Goal: Task Accomplishment & Management: Use online tool/utility

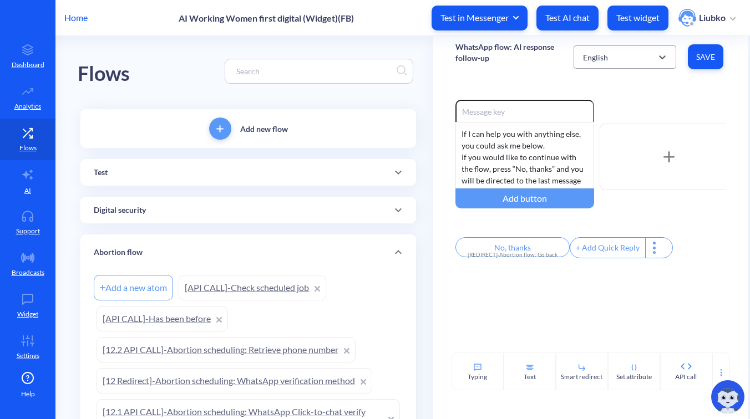
scroll to position [1932, 0]
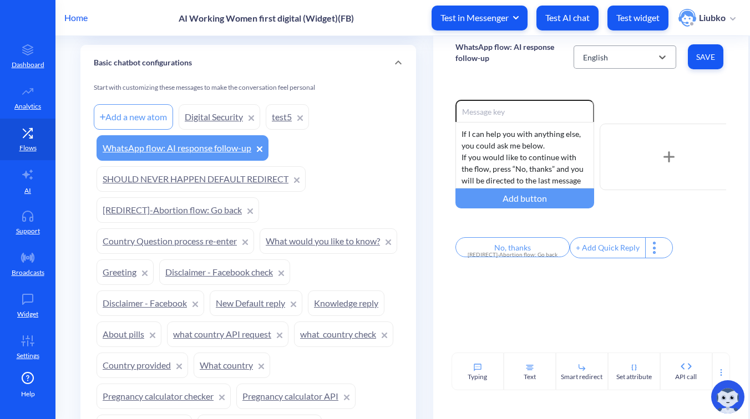
click at [624, 58] on div "English" at bounding box center [615, 57] width 75 height 20
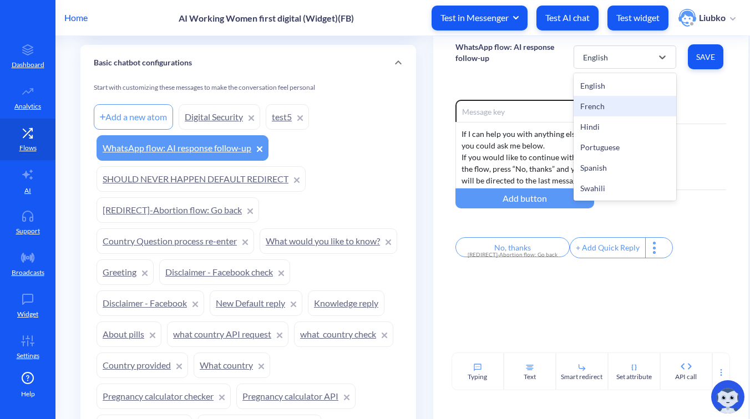
click at [620, 102] on div "French" at bounding box center [625, 106] width 103 height 21
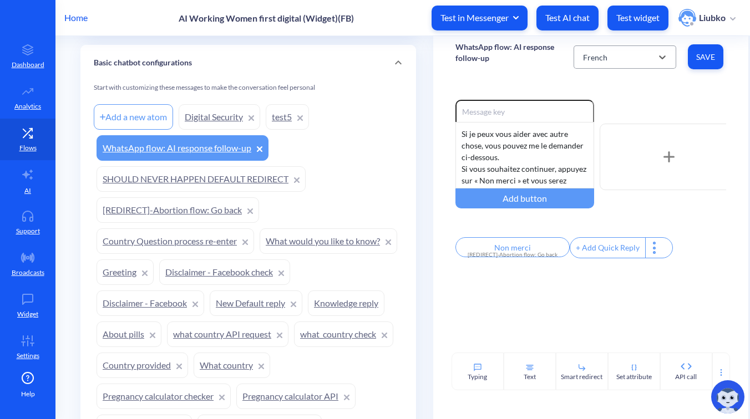
click at [633, 61] on div "French" at bounding box center [615, 57] width 75 height 20
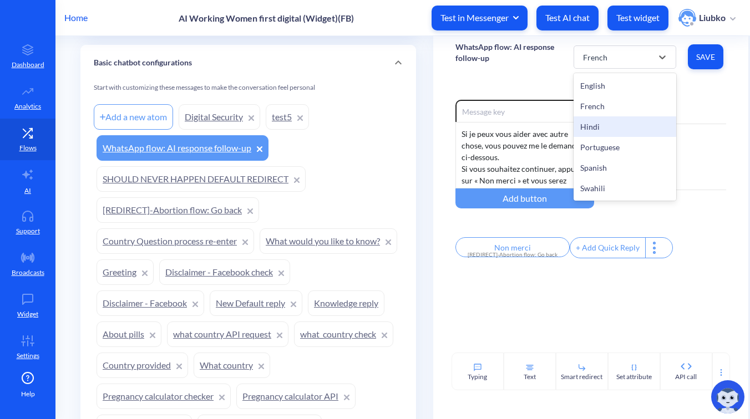
click at [613, 128] on div "Hindi" at bounding box center [625, 127] width 103 height 21
type input "नहीं, धन्यवाद"
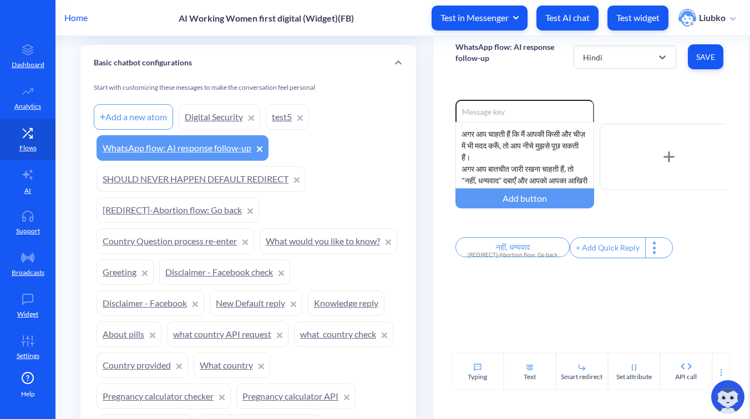
click at [87, 23] on p "Home" at bounding box center [75, 17] width 23 height 13
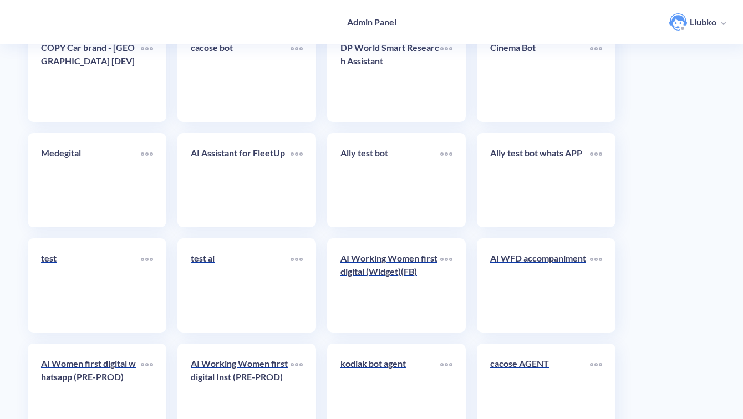
scroll to position [3934, 0]
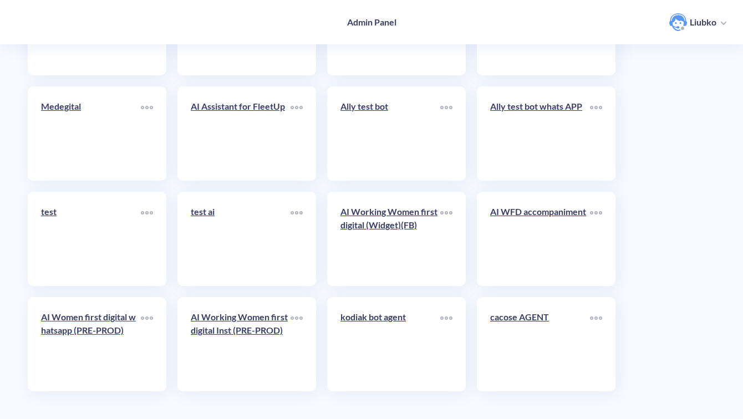
click at [98, 334] on p "AI Women first digital whatsapp (PRE-PROD)" at bounding box center [91, 324] width 100 height 27
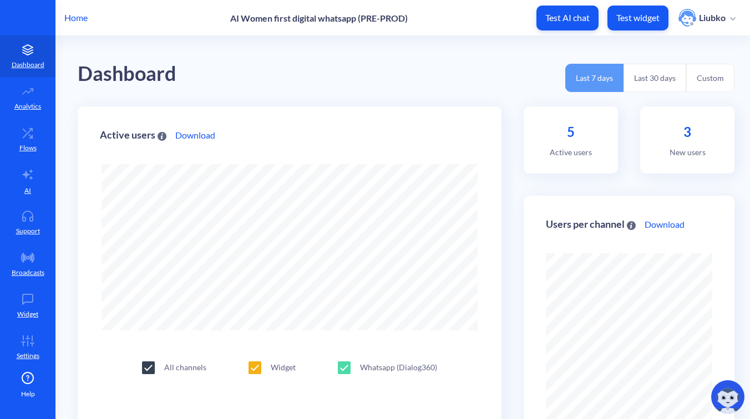
scroll to position [419, 750]
click at [42, 139] on link "Flows" at bounding box center [27, 140] width 55 height 42
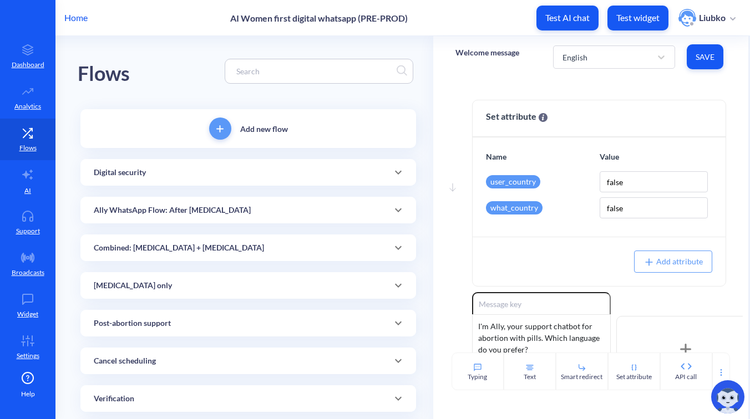
click at [300, 209] on div "Ally WhatsApp Flow: After [MEDICAL_DATA]" at bounding box center [248, 211] width 309 height 12
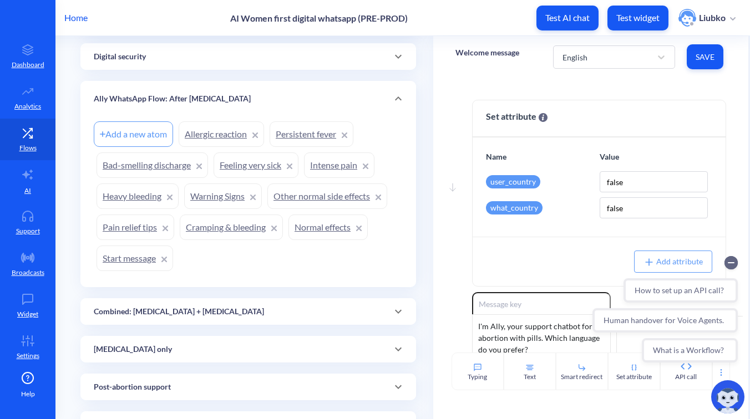
scroll to position [136, 0]
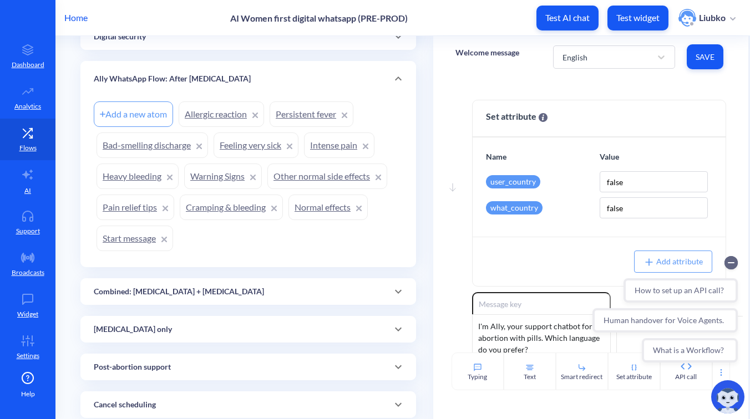
click at [314, 77] on div "Ally WhatsApp Flow: After [MEDICAL_DATA]" at bounding box center [248, 79] width 309 height 12
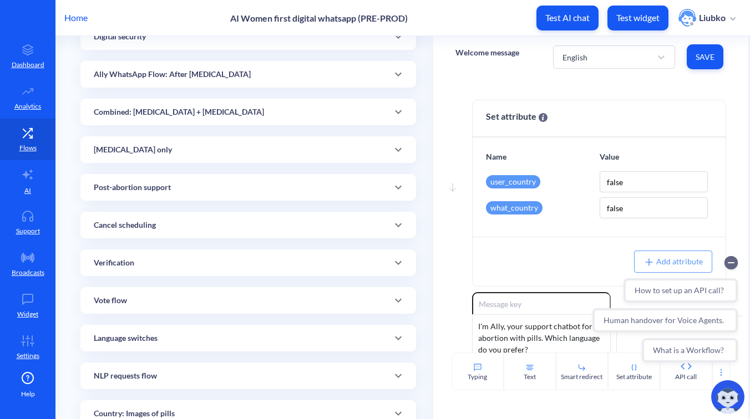
click at [291, 118] on div "Combined: [MEDICAL_DATA] + [MEDICAL_DATA]" at bounding box center [248, 113] width 309 height 12
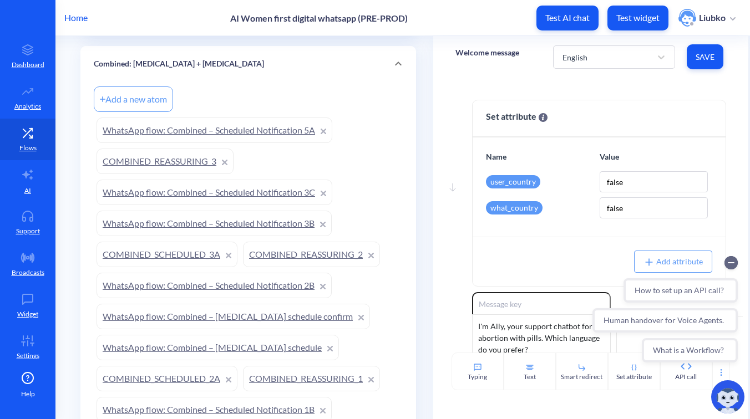
scroll to position [207, 0]
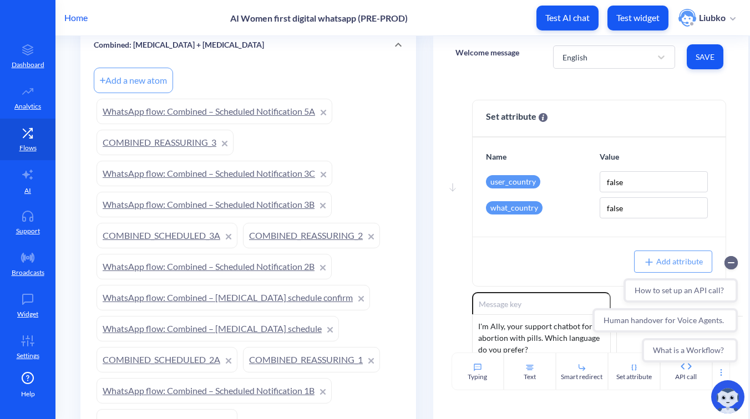
click at [283, 171] on link "WhatsApp flow: Combined – Scheduled Notification 3C" at bounding box center [215, 174] width 236 height 26
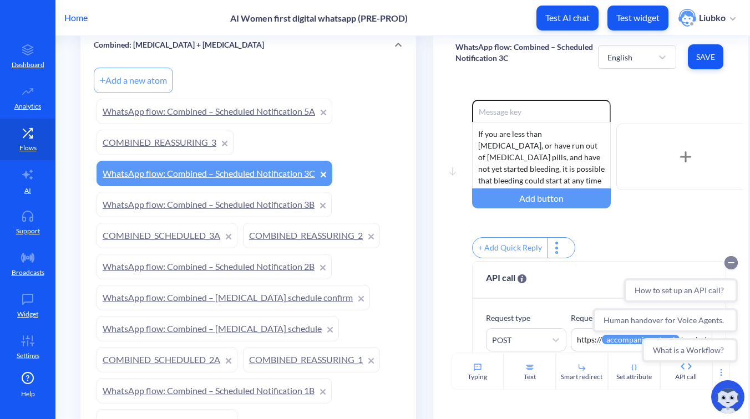
click at [730, 263] on icon "Collapse conversation starters" at bounding box center [731, 263] width 6 height 0
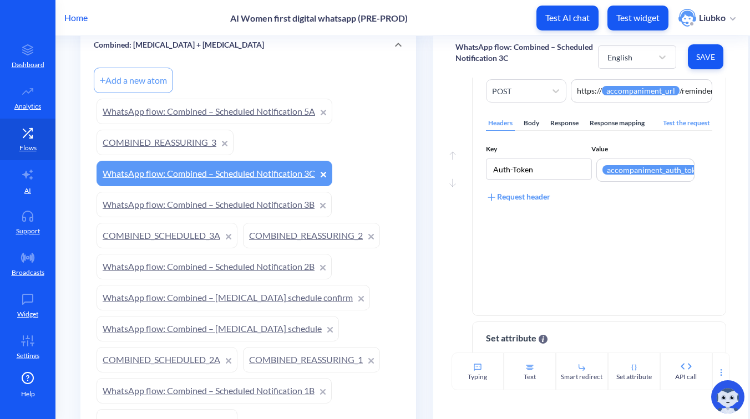
scroll to position [229, 0]
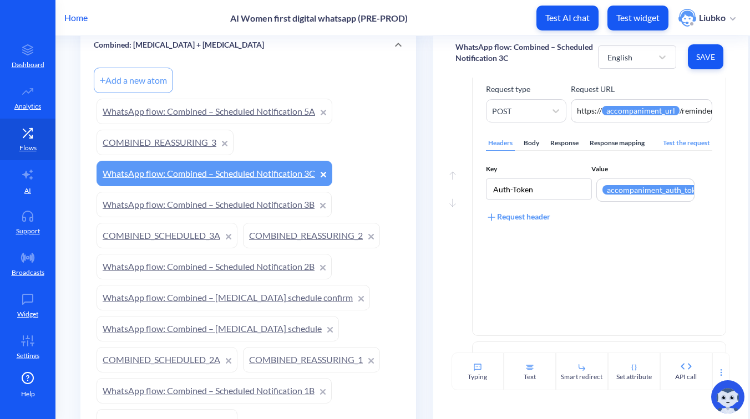
click at [532, 148] on div "Body" at bounding box center [532, 143] width 20 height 15
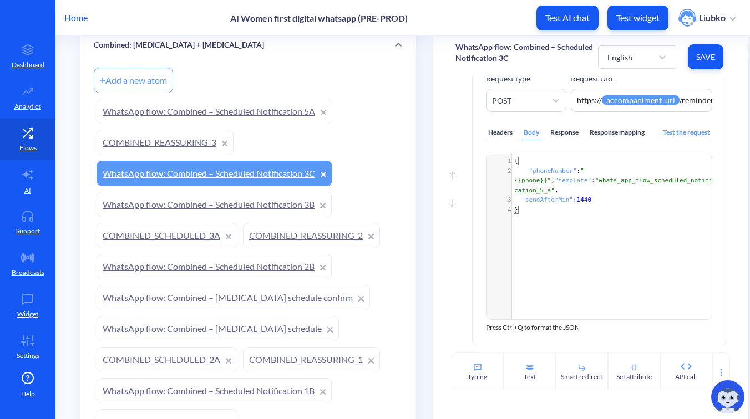
click at [281, 201] on link "WhatsApp flow: Combined – Scheduled Notification 3B" at bounding box center [214, 205] width 235 height 26
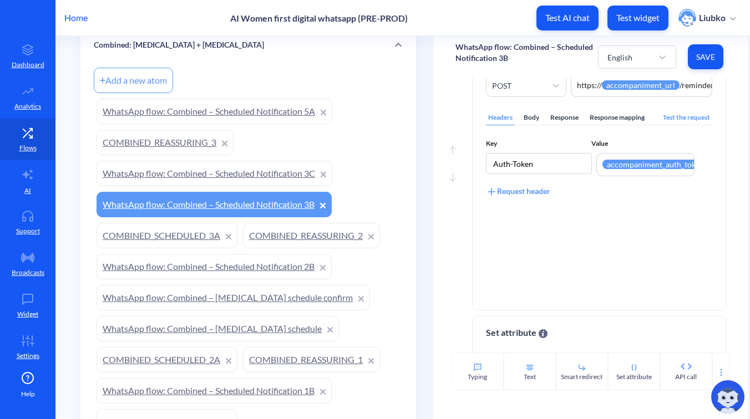
click at [533, 125] on div "Body" at bounding box center [532, 117] width 20 height 15
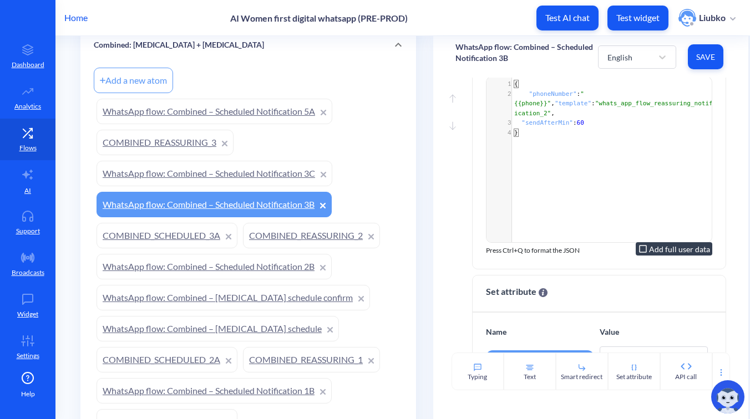
scroll to position [439, 0]
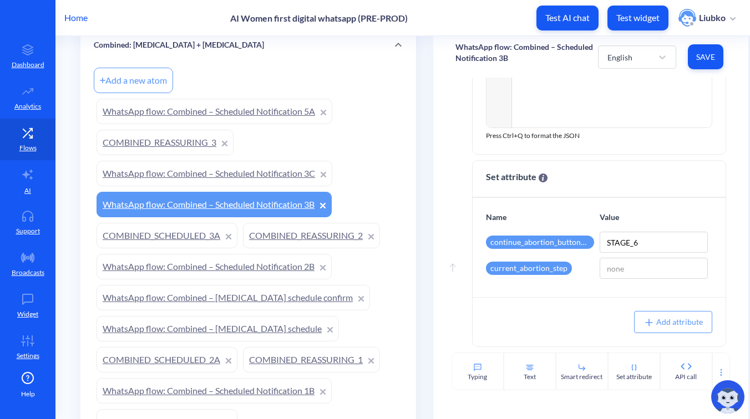
click at [240, 176] on link "WhatsApp flow: Combined – Scheduled Notification 3C" at bounding box center [215, 174] width 236 height 26
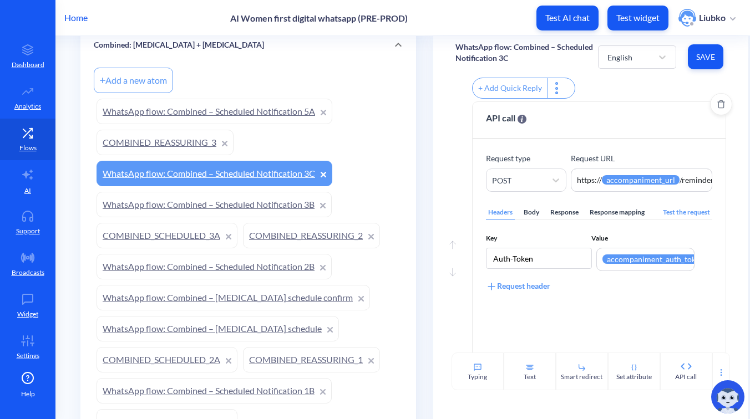
scroll to position [174, 0]
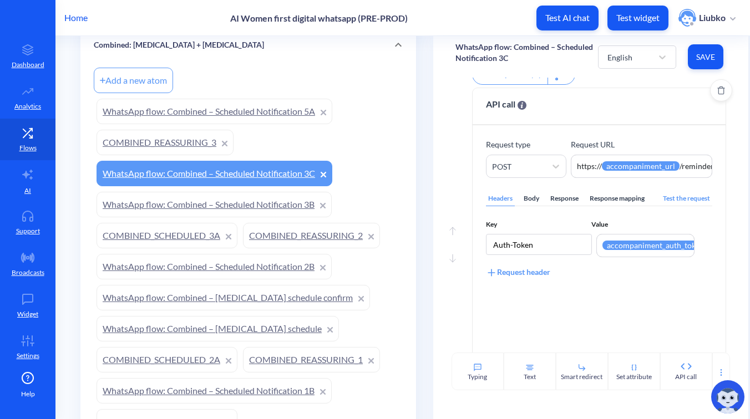
click at [538, 206] on div "Body" at bounding box center [532, 198] width 20 height 15
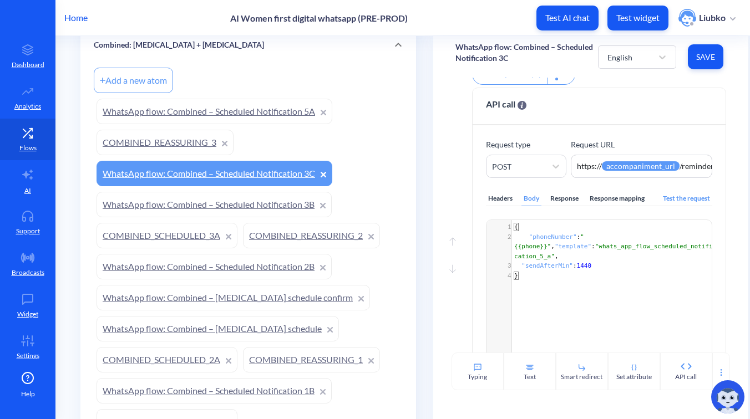
click at [263, 206] on link "WhatsApp flow: Combined – Scheduled Notification 3B" at bounding box center [214, 205] width 235 height 26
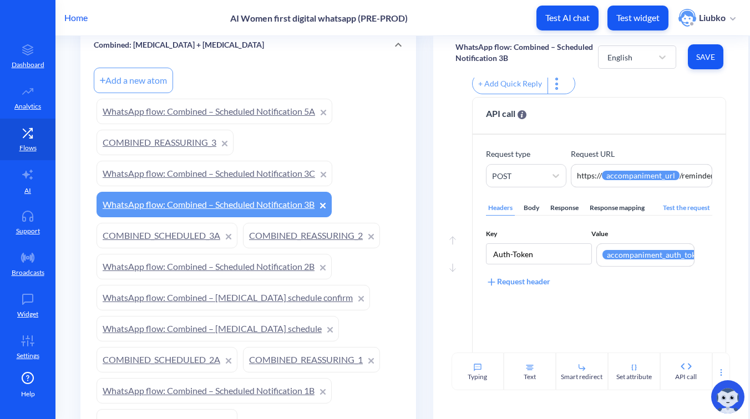
scroll to position [179, 0]
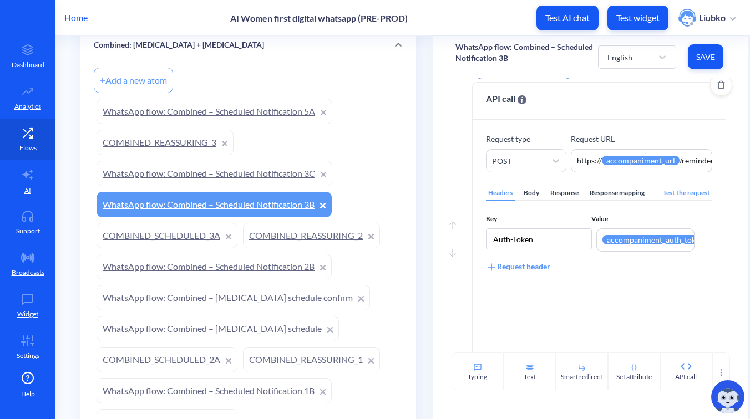
click at [533, 201] on div "Body" at bounding box center [532, 193] width 20 height 15
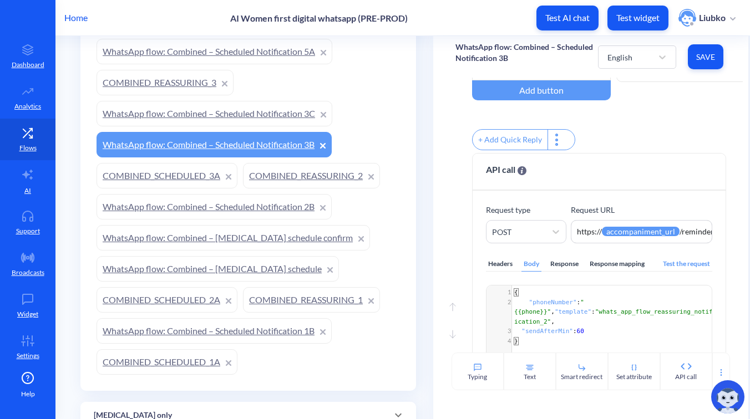
scroll to position [247, 0]
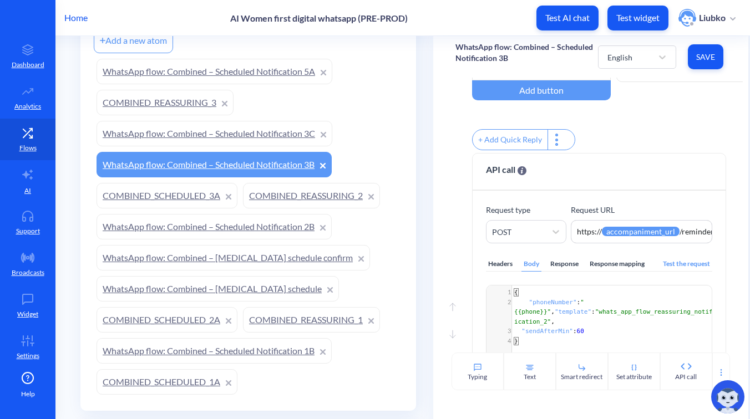
click at [178, 107] on link "COMBINED_REASSURING_3" at bounding box center [165, 103] width 137 height 26
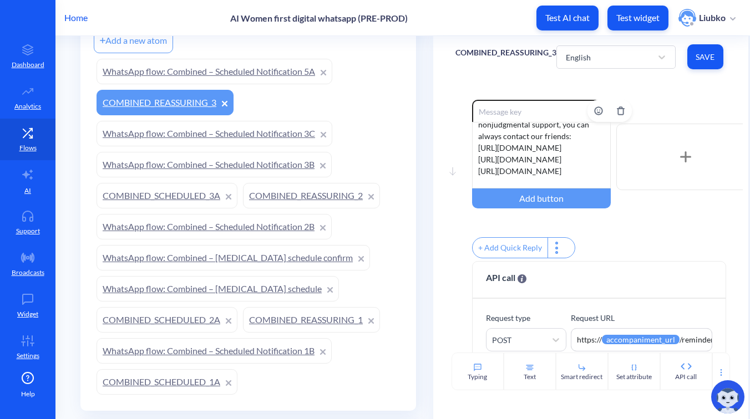
scroll to position [231, 0]
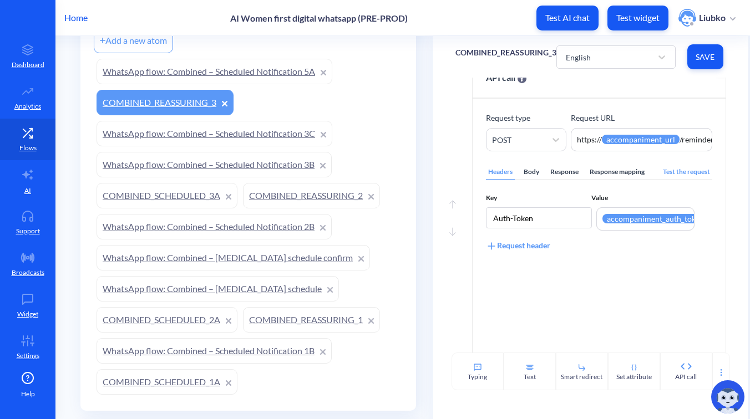
click at [528, 179] on div "Body" at bounding box center [532, 172] width 20 height 15
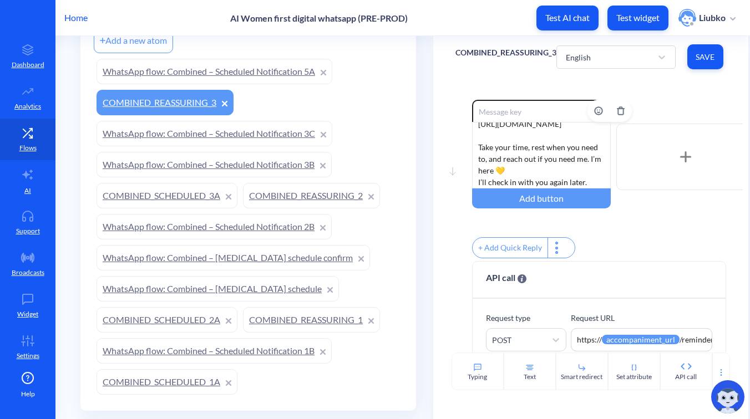
scroll to position [0, 0]
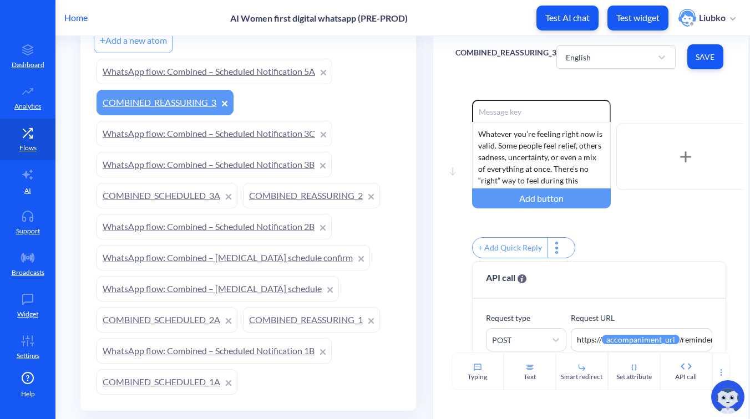
click at [170, 377] on link "COMBINED_SCHEDULED_1A" at bounding box center [167, 382] width 141 height 26
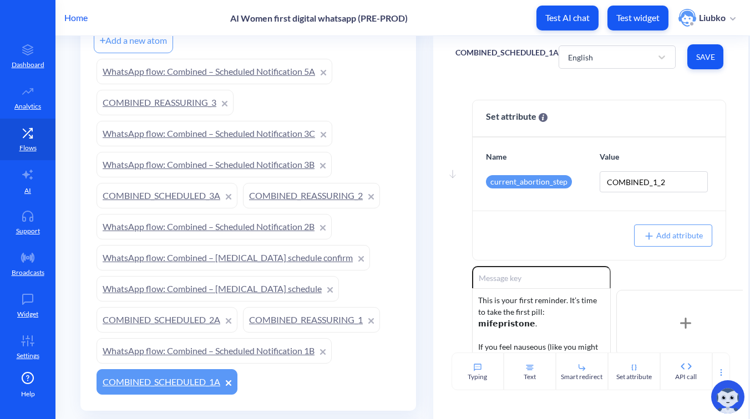
click at [285, 322] on link "COMBINED_REASSURING_1" at bounding box center [311, 320] width 137 height 26
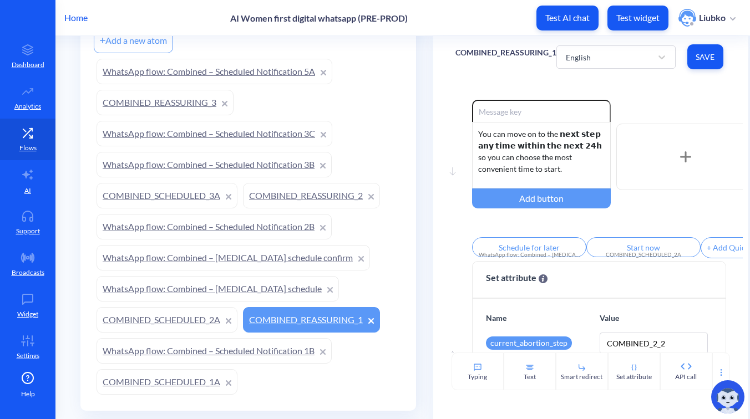
click at [168, 310] on link "COMBINED_SCHEDULED_2A" at bounding box center [167, 320] width 141 height 26
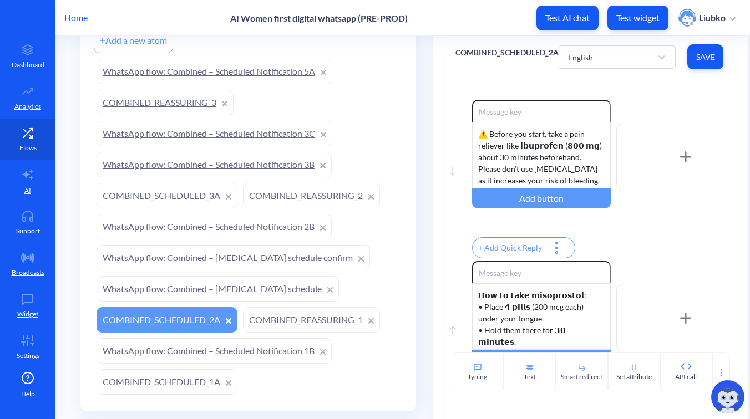
click at [251, 222] on link "WhatsApp flow: Combined – Scheduled Notification 2B" at bounding box center [214, 227] width 235 height 26
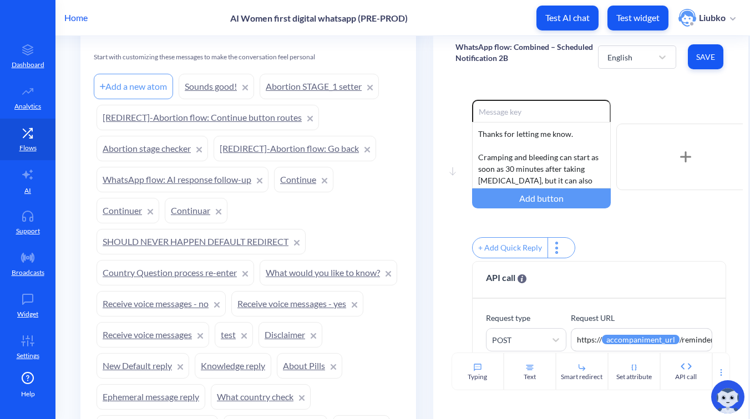
scroll to position [1375, 0]
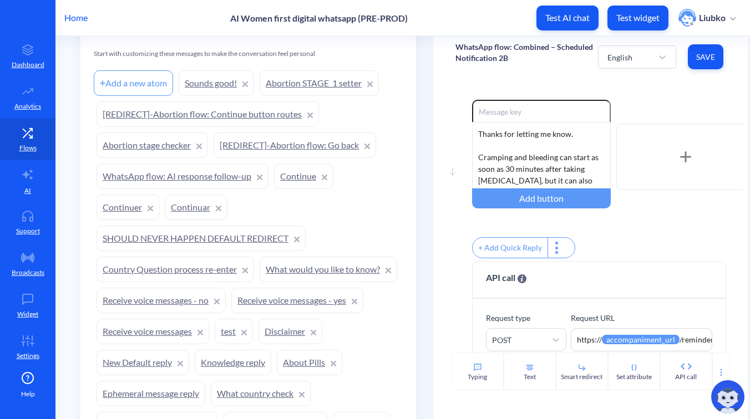
click at [295, 185] on link "Continue" at bounding box center [303, 177] width 59 height 26
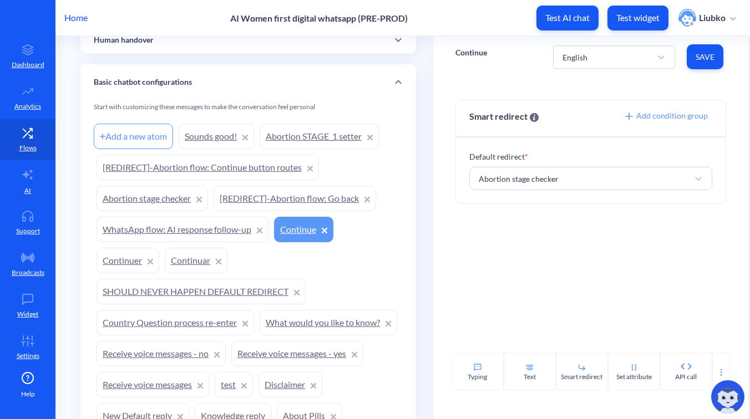
scroll to position [1307, 0]
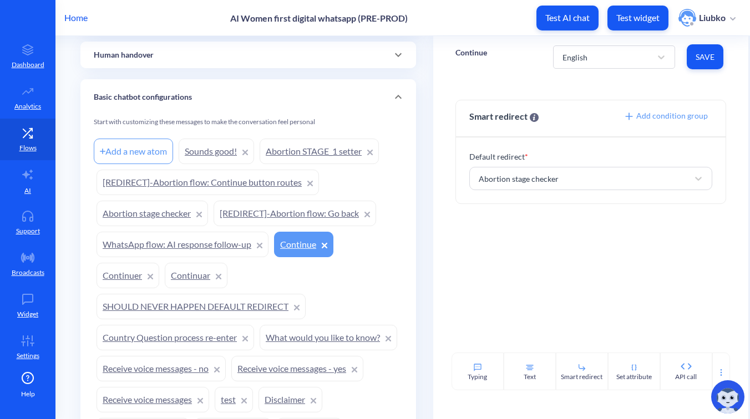
click at [133, 212] on link "Abortion stage checker" at bounding box center [153, 214] width 112 height 26
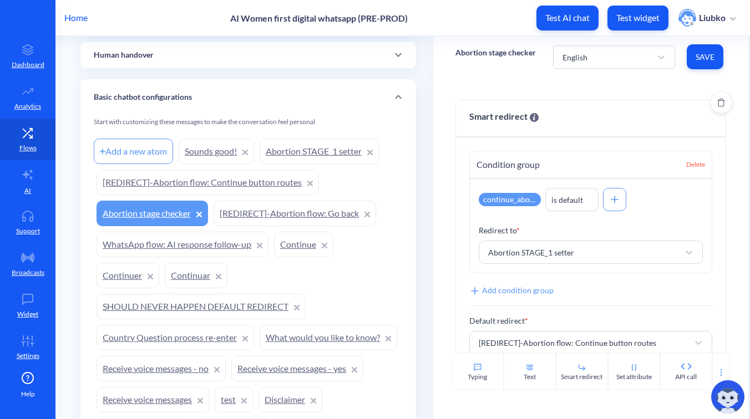
scroll to position [21, 0]
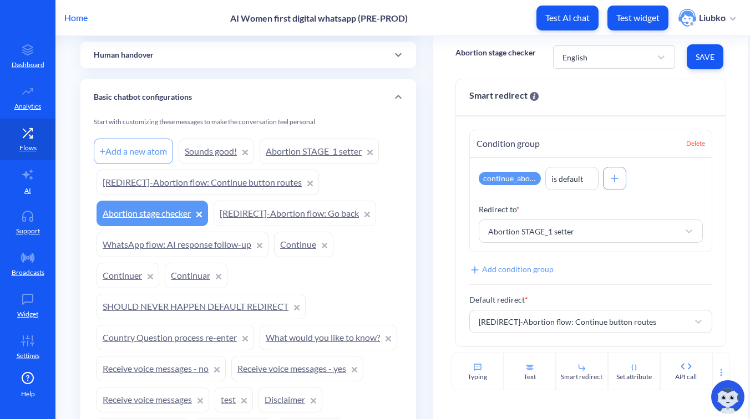
click at [240, 183] on link "[REDIRECT]-Abortion flow: Continue button routes" at bounding box center [208, 183] width 222 height 26
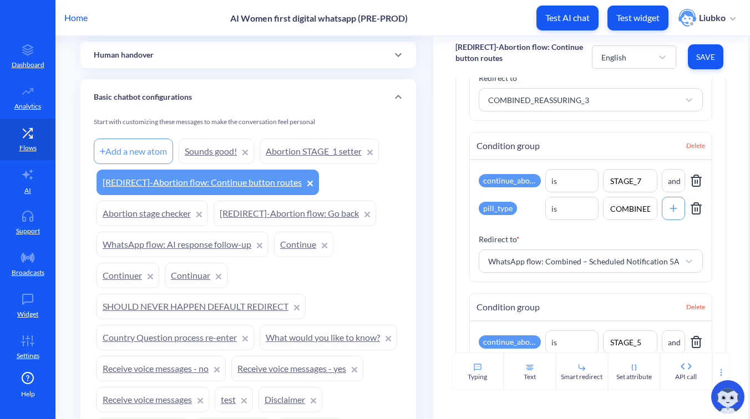
scroll to position [1965, 0]
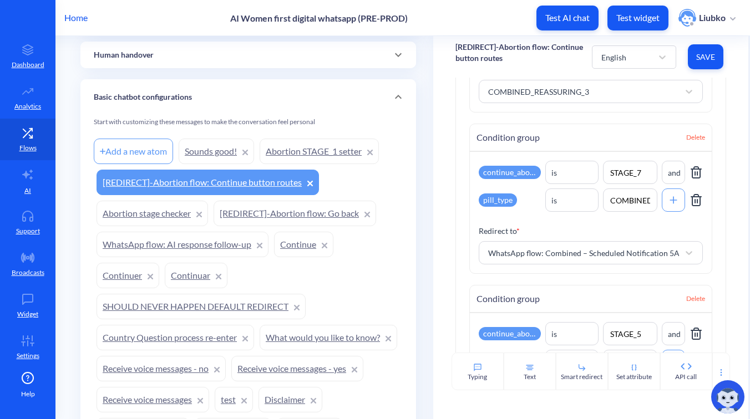
click at [347, 99] on div "Basic chatbot configurations" at bounding box center [248, 98] width 309 height 12
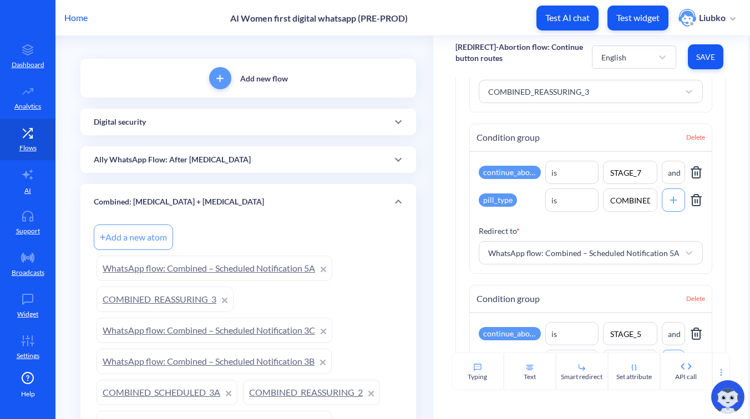
scroll to position [64, 0]
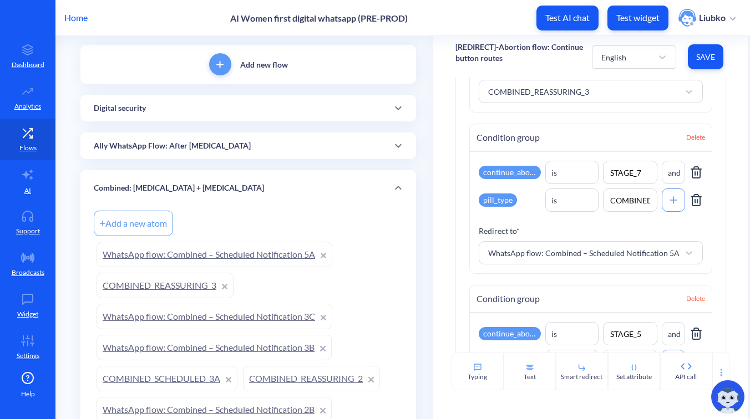
click at [310, 193] on div "Combined: [MEDICAL_DATA] + [MEDICAL_DATA]" at bounding box center [248, 189] width 309 height 12
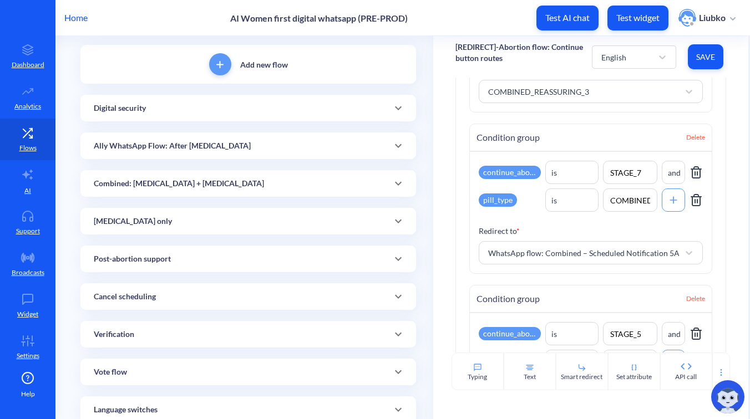
click at [291, 217] on div "[MEDICAL_DATA] only" at bounding box center [248, 222] width 309 height 12
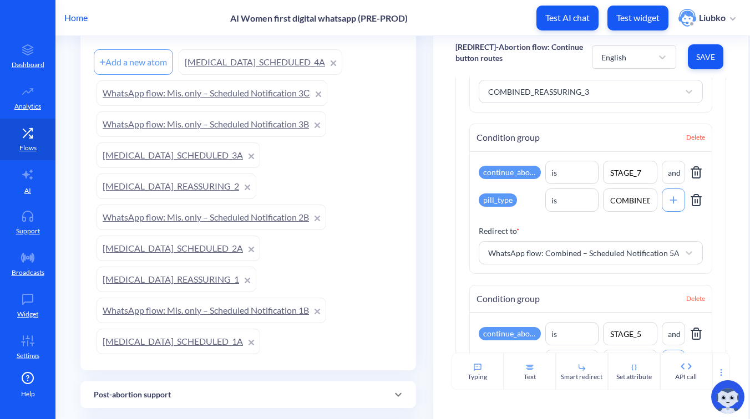
scroll to position [262, 0]
click at [260, 125] on link "WhatsApp flow: Mis. only – Scheduled Notification 3B" at bounding box center [212, 126] width 230 height 26
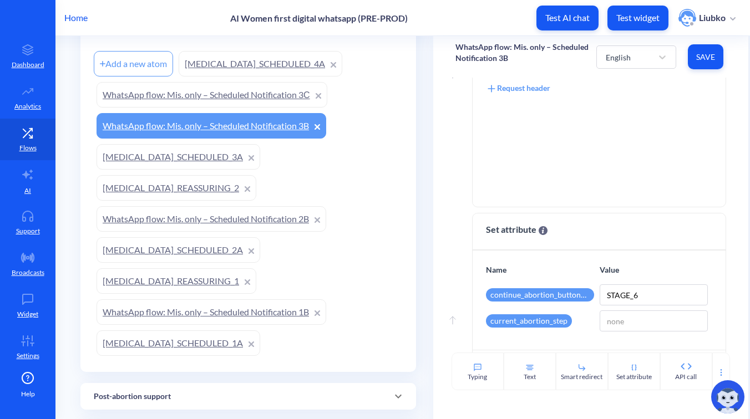
scroll to position [377, 0]
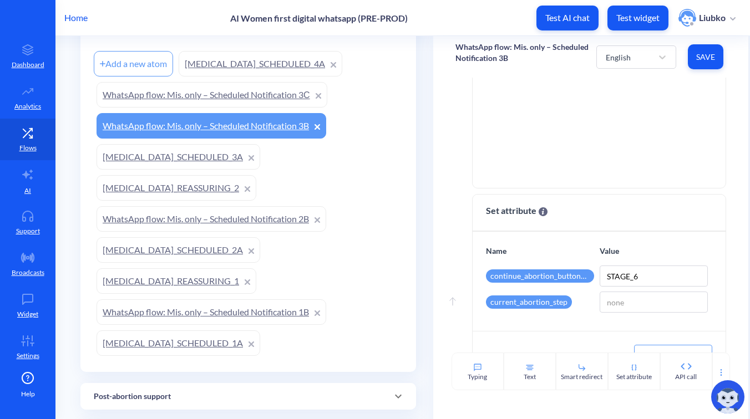
click at [235, 90] on link "WhatsApp flow: Mis. only – Scheduled Notification 3С" at bounding box center [212, 95] width 231 height 26
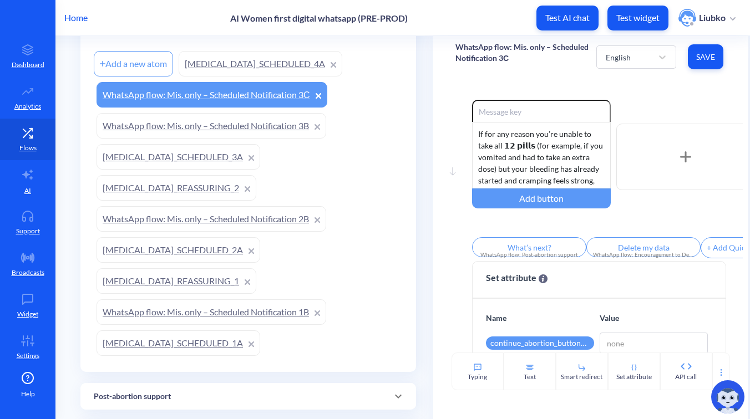
scroll to position [134, 0]
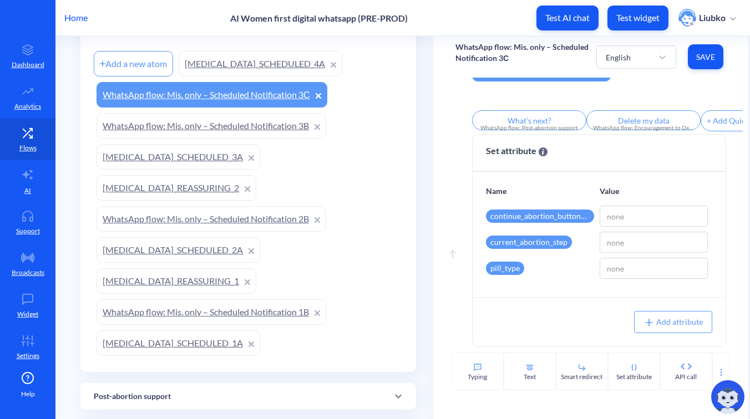
click at [269, 126] on link "WhatsApp flow: Mis. only – Scheduled Notification 3B" at bounding box center [212, 126] width 230 height 26
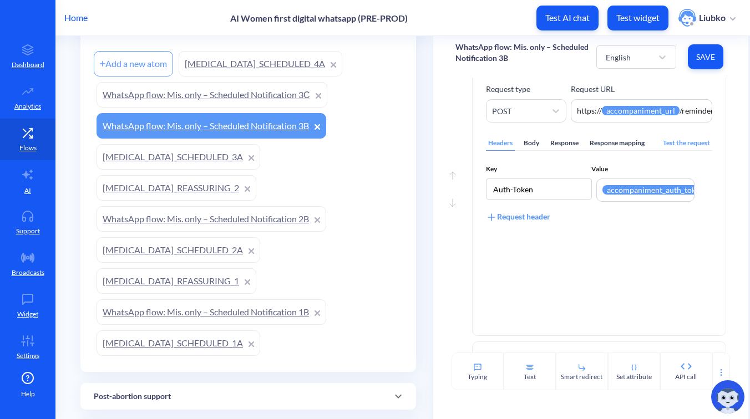
scroll to position [233, 0]
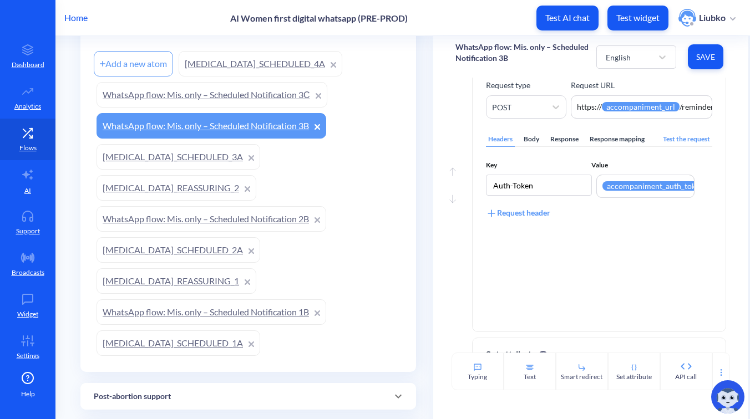
click at [527, 145] on div "Body" at bounding box center [532, 139] width 20 height 15
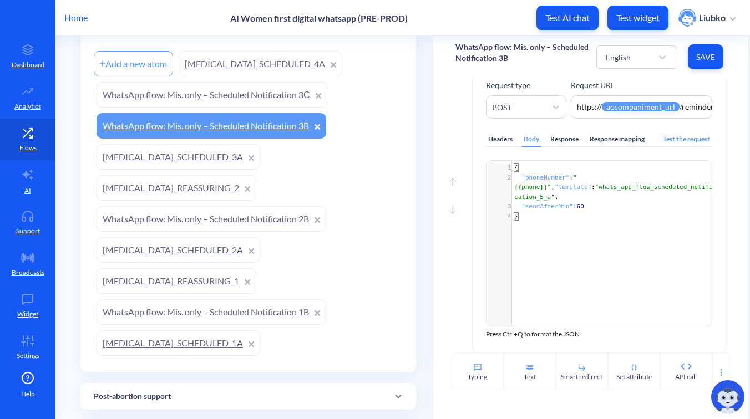
scroll to position [244, 0]
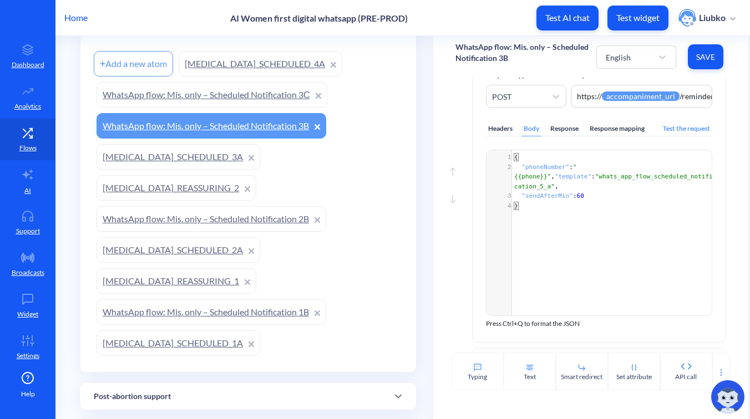
click at [241, 94] on link "WhatsApp flow: Mis. only – Scheduled Notification 3С" at bounding box center [212, 95] width 231 height 26
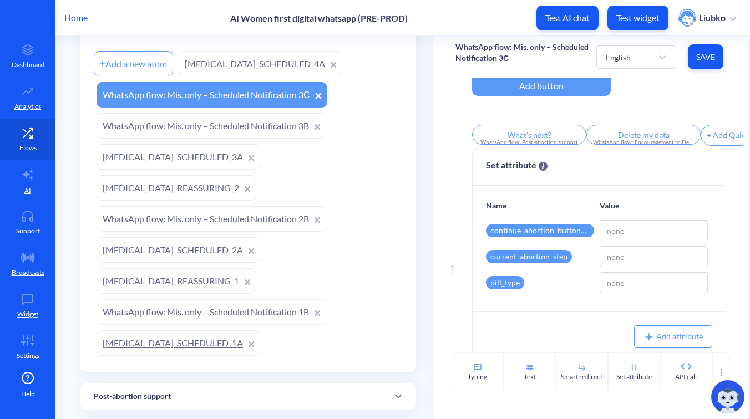
scroll to position [134, 0]
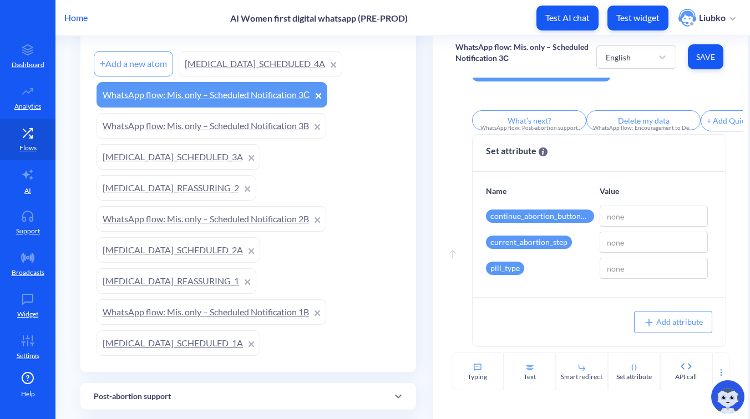
click at [206, 126] on link "WhatsApp flow: Mis. only – Scheduled Notification 3B" at bounding box center [212, 126] width 230 height 26
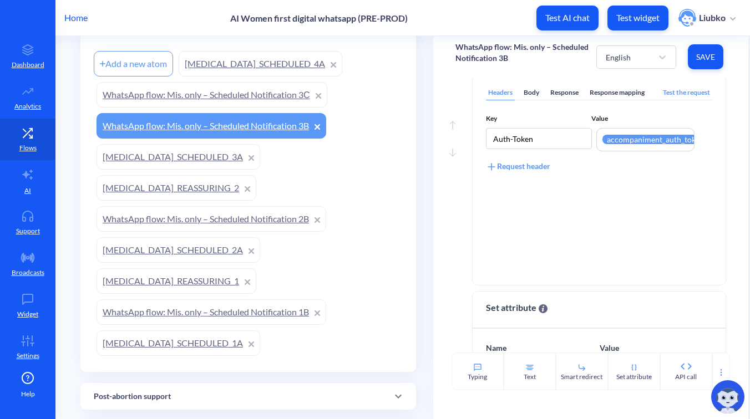
click at [525, 97] on div "Body" at bounding box center [532, 92] width 20 height 15
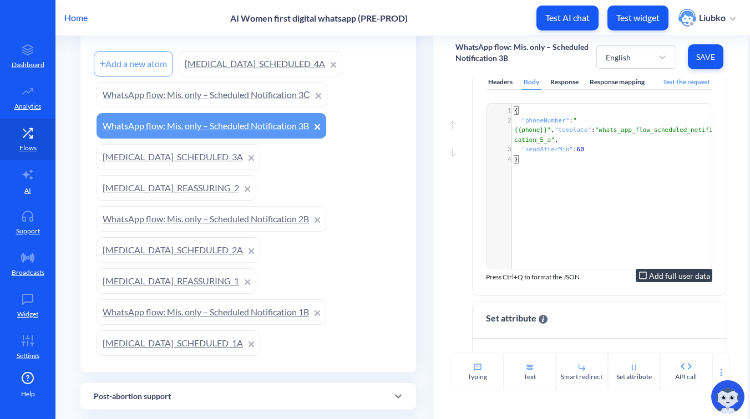
click at [580, 153] on span "60" at bounding box center [580, 149] width 7 height 7
type textarea "1440"
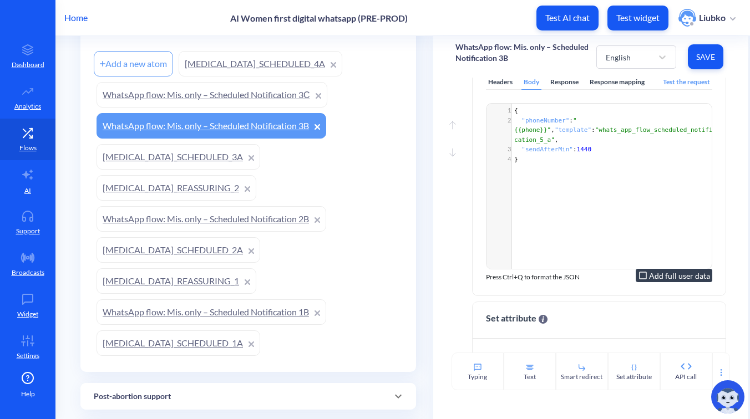
click at [636, 193] on div "x 1 { 2 "phoneNumber" : "{{phone}}" , "template" : "whats_app_flow_scheduled_no…" at bounding box center [613, 200] width 253 height 193
click at [706, 60] on span "Save" at bounding box center [706, 57] width 18 height 11
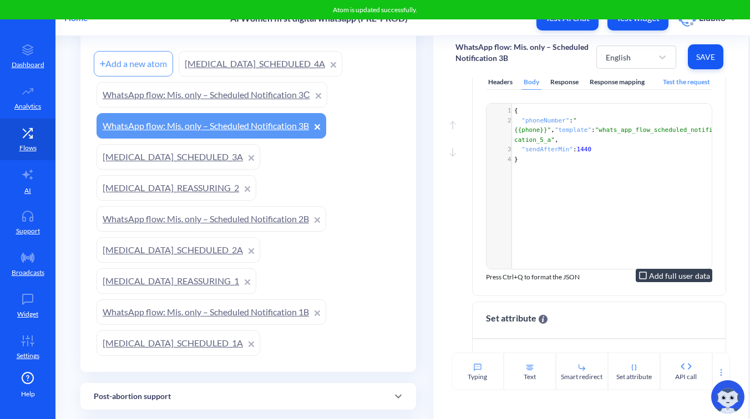
click at [659, 180] on div "x 1 { 2 "phoneNumber" : "{{phone}}" , "template" : "whats_app_flow_scheduled_no…" at bounding box center [613, 200] width 253 height 193
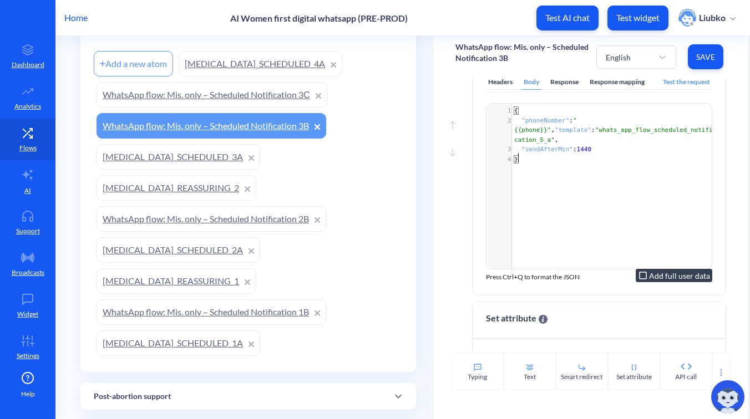
scroll to position [4, 0]
click at [619, 57] on div "English" at bounding box center [618, 57] width 25 height 12
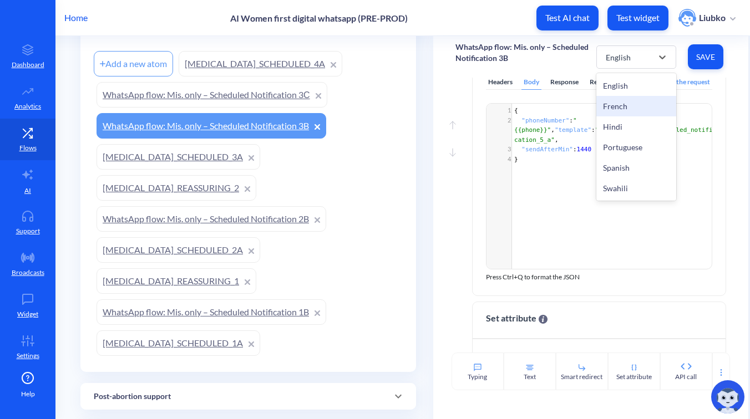
click at [617, 102] on div "French" at bounding box center [636, 106] width 80 height 21
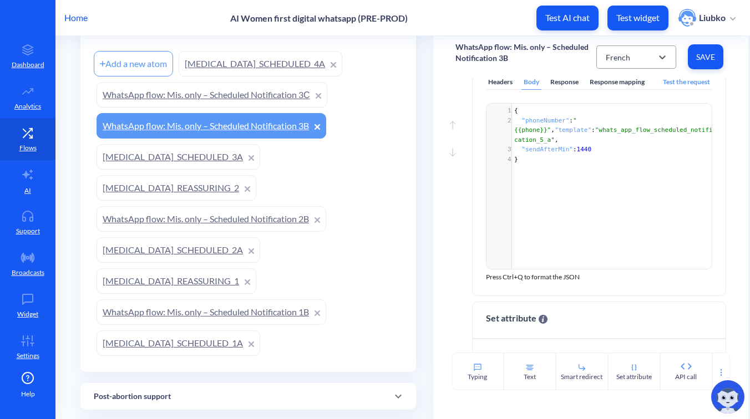
click at [619, 61] on div "French" at bounding box center [618, 57] width 24 height 12
click at [614, 84] on div "English" at bounding box center [636, 85] width 80 height 21
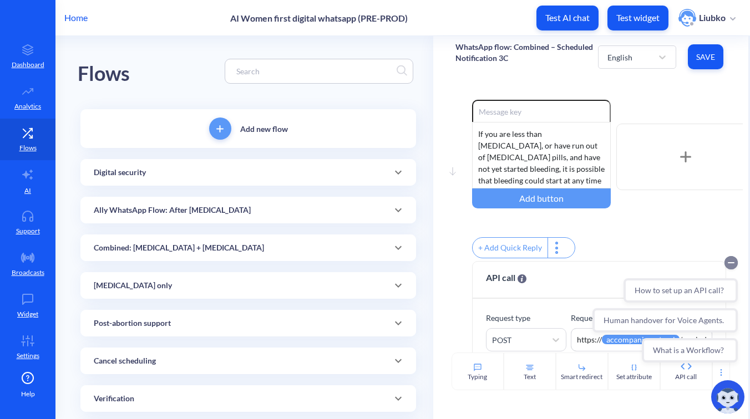
click at [732, 261] on circle "Collapse conversation starters" at bounding box center [731, 262] width 13 height 13
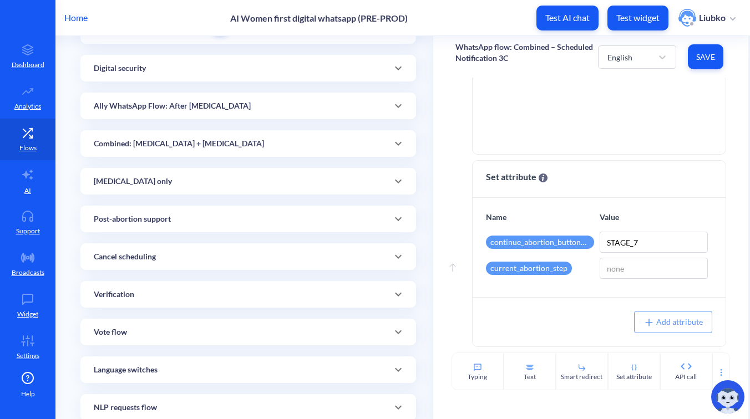
scroll to position [106, 0]
click at [243, 150] on div "Combined: [MEDICAL_DATA] + [MEDICAL_DATA]" at bounding box center [248, 142] width 336 height 27
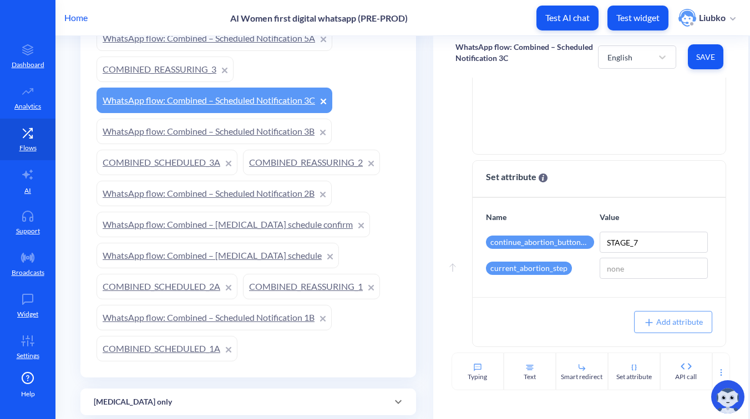
scroll to position [298, 0]
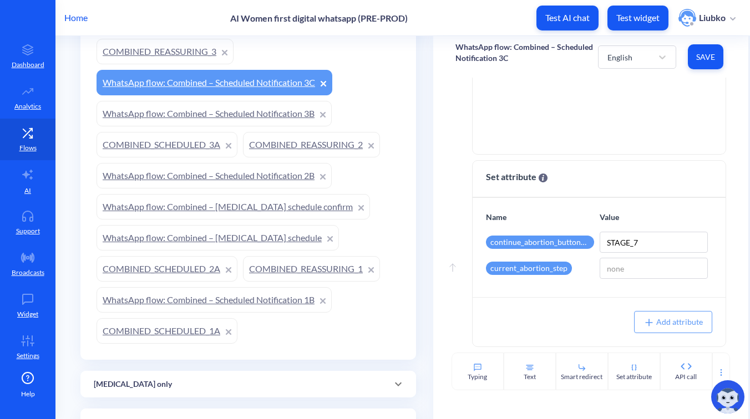
click at [297, 273] on link "COMBINED_REASSURING_1" at bounding box center [311, 269] width 137 height 26
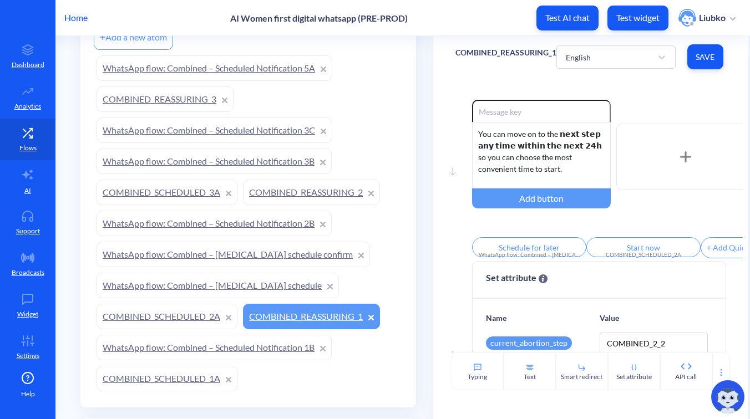
scroll to position [256, 0]
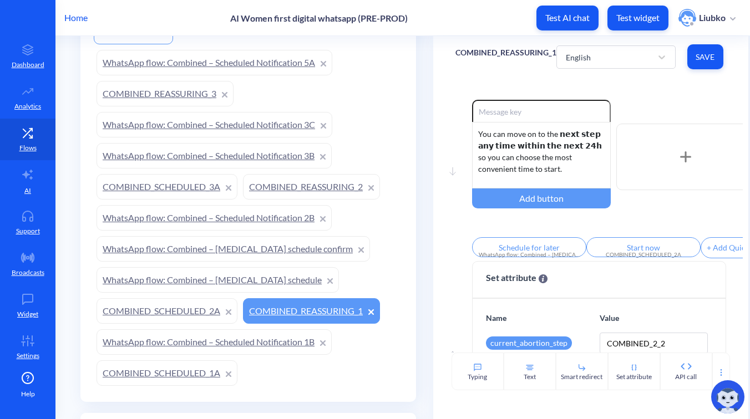
click at [164, 309] on link "COMBINED_SCHEDULED_2A" at bounding box center [167, 311] width 141 height 26
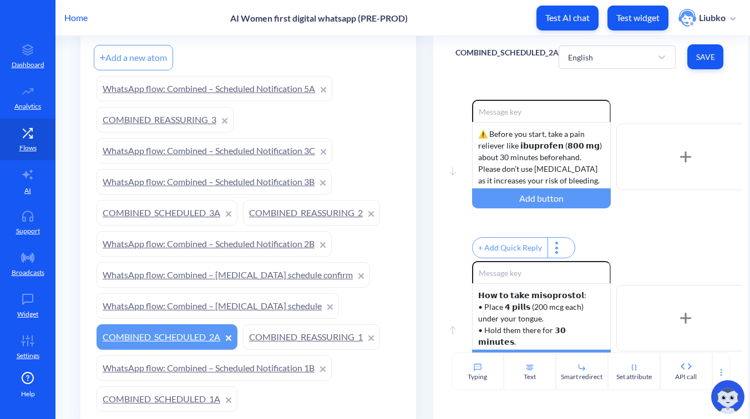
scroll to position [237, 0]
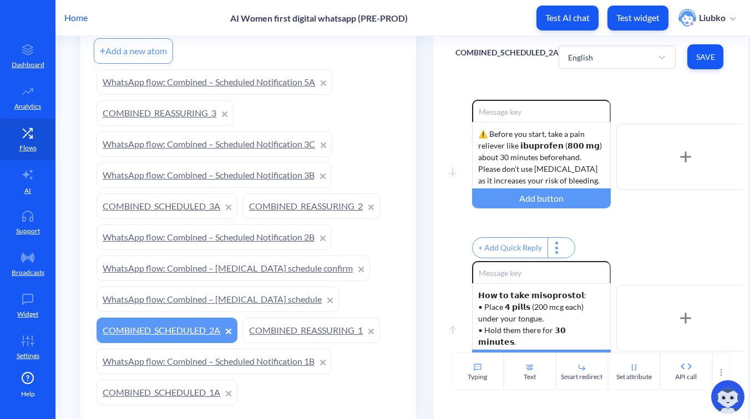
click at [318, 210] on link "COMBINED_REASSURING_2" at bounding box center [311, 207] width 137 height 26
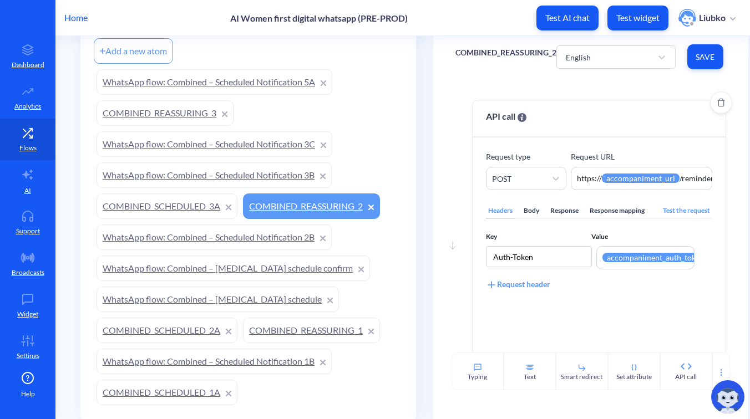
click at [527, 211] on div "Body" at bounding box center [532, 211] width 20 height 15
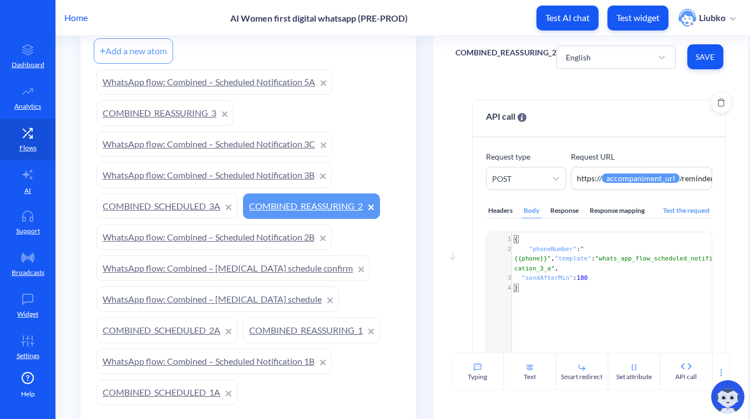
click at [500, 210] on div "Headers" at bounding box center [500, 211] width 29 height 15
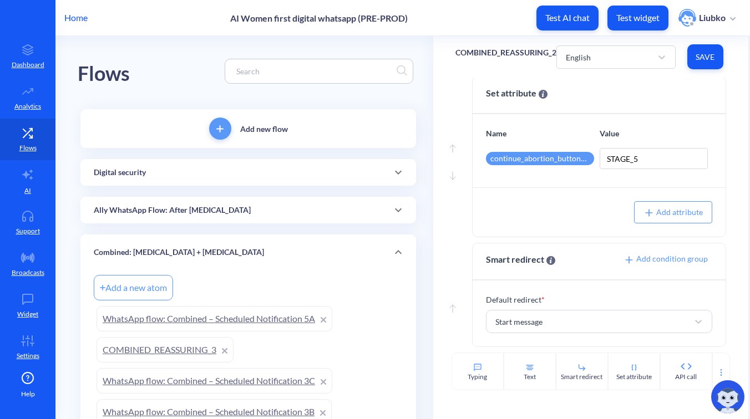
click at [289, 69] on input at bounding box center [314, 71] width 166 height 13
type input "І"
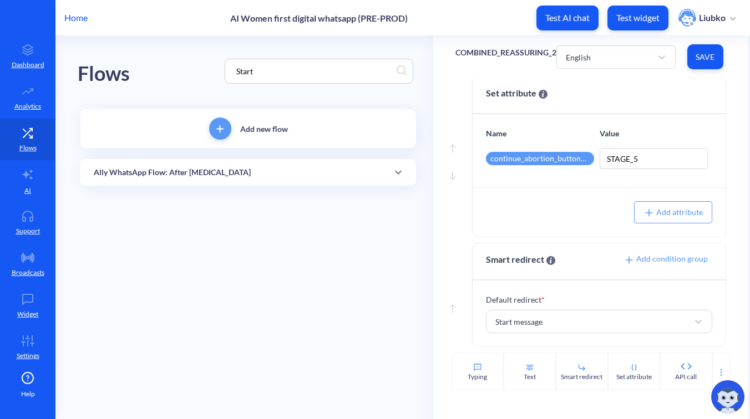
type input "Start"
click at [295, 167] on div "Ally WhatsApp Flow: After [MEDICAL_DATA]" at bounding box center [248, 173] width 309 height 12
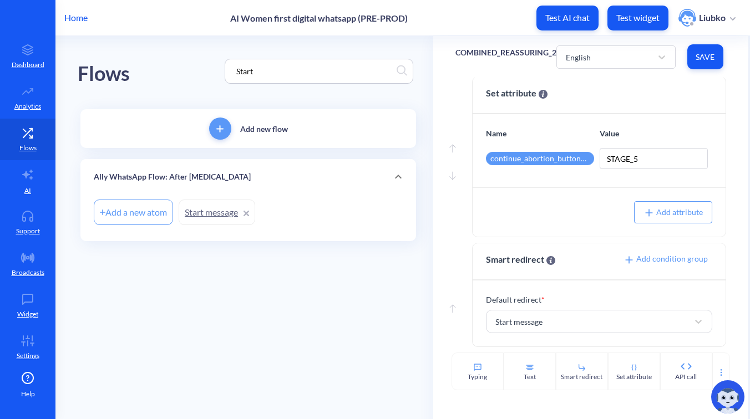
click at [210, 211] on link "Start message" at bounding box center [217, 213] width 77 height 26
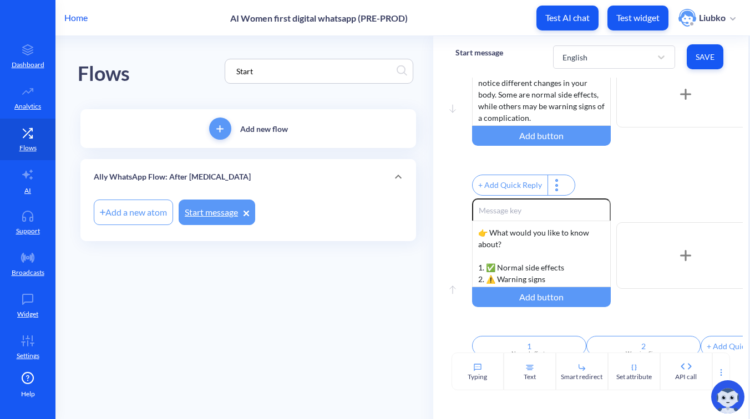
scroll to position [84, 0]
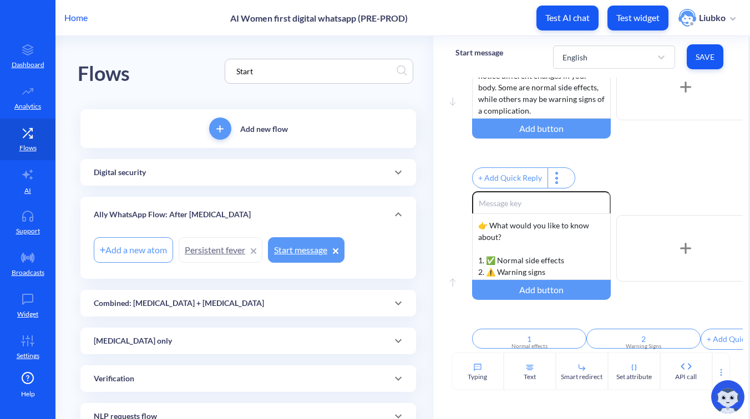
drag, startPoint x: 283, startPoint y: 77, endPoint x: 217, endPoint y: 70, distance: 66.4
click at [217, 70] on div "Flows Start" at bounding box center [248, 71] width 341 height 70
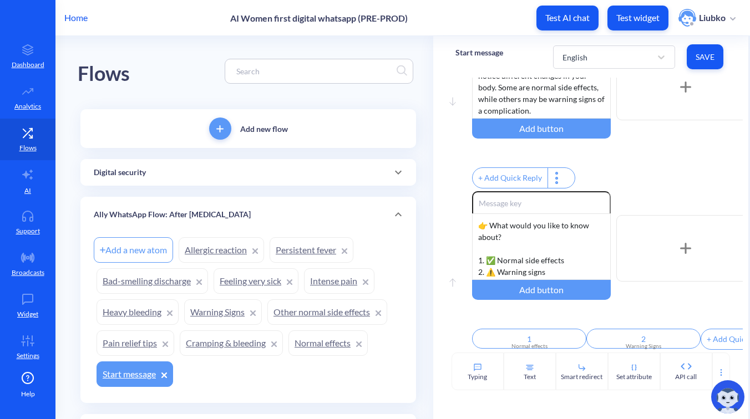
click at [247, 211] on div "Ally WhatsApp Flow: After [MEDICAL_DATA]" at bounding box center [248, 215] width 309 height 12
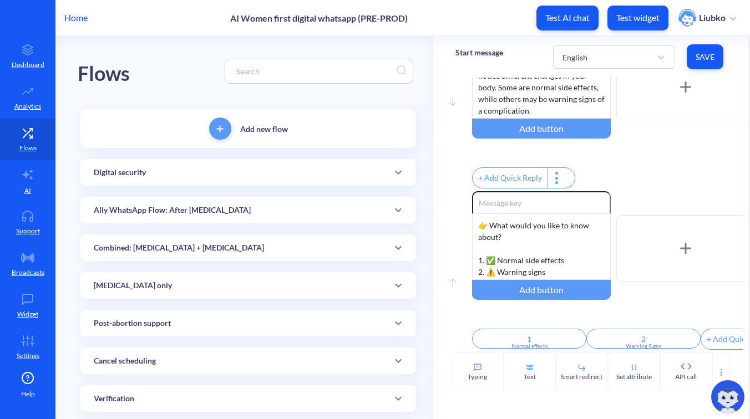
click at [242, 253] on div "Combined: [MEDICAL_DATA] + [MEDICAL_DATA]" at bounding box center [248, 248] width 309 height 12
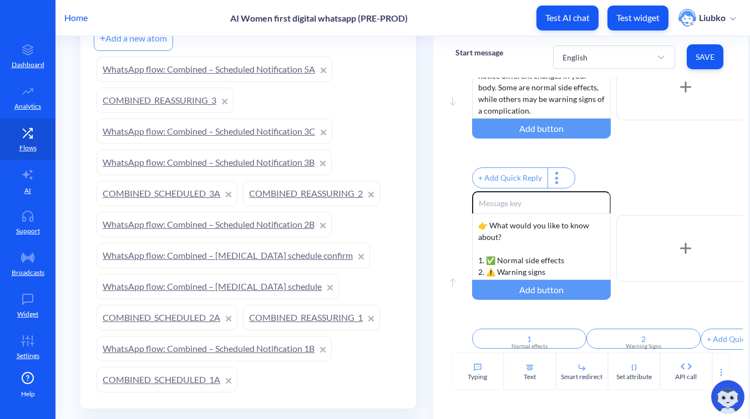
scroll to position [258, 0]
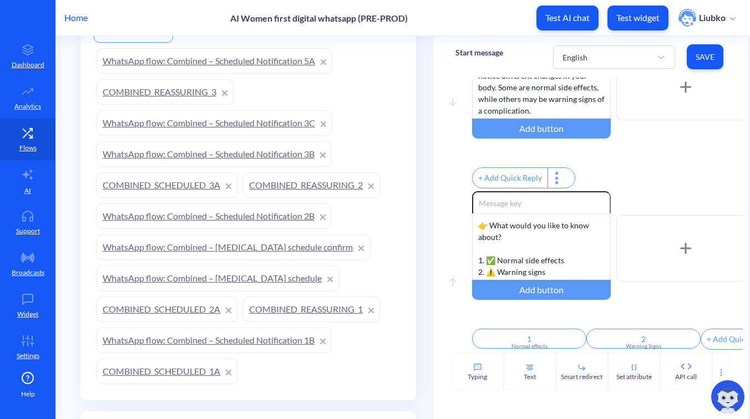
click at [166, 186] on link "COMBINED_SCHEDULED_3A" at bounding box center [167, 186] width 141 height 26
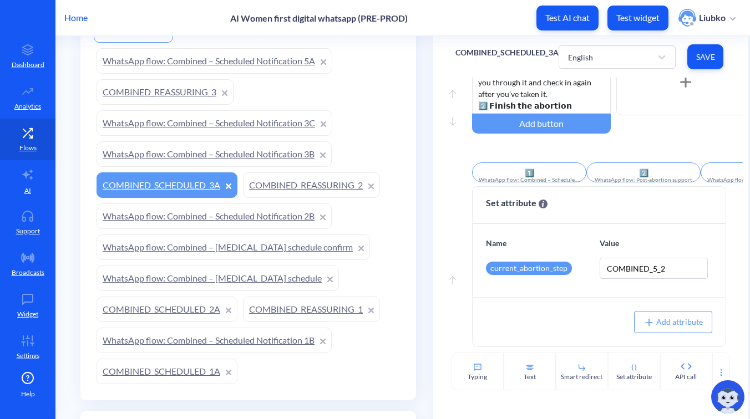
click at [266, 144] on link "WhatsApp flow: Combined – Scheduled Notification 3B" at bounding box center [214, 154] width 235 height 26
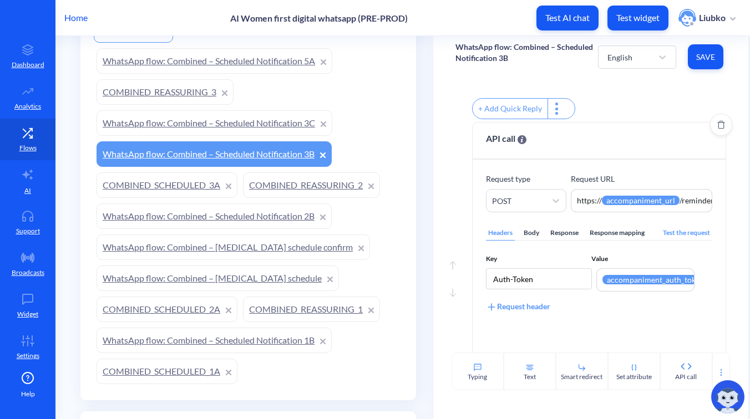
scroll to position [149, 0]
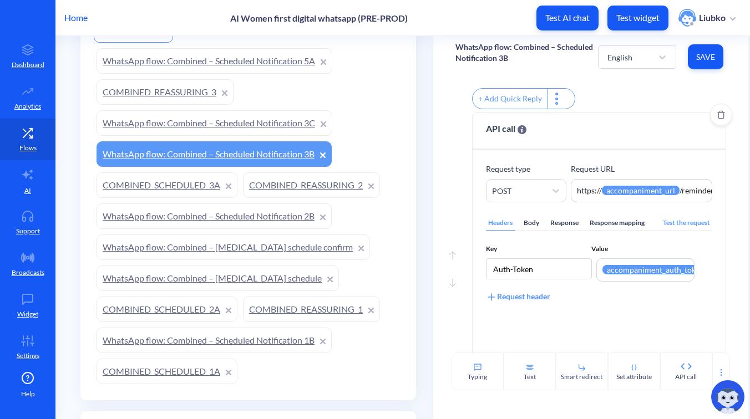
click at [530, 227] on div "Body" at bounding box center [532, 223] width 20 height 15
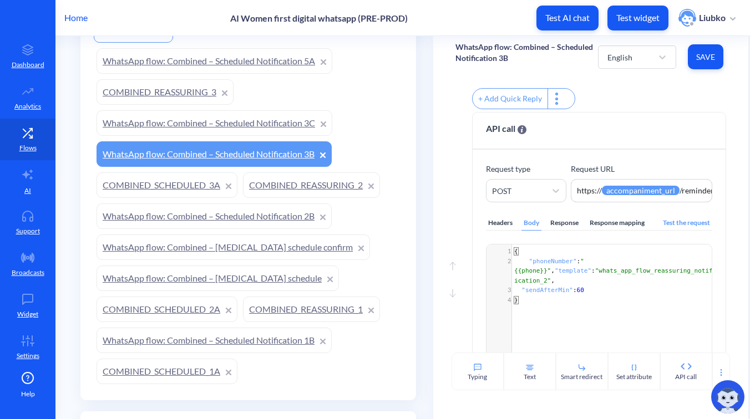
scroll to position [237, 0]
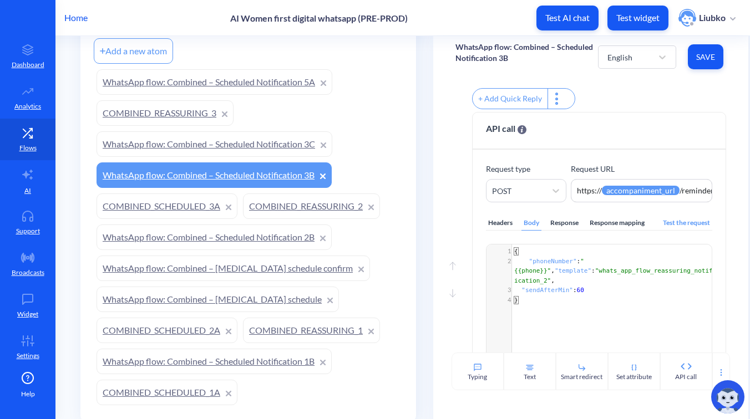
click at [177, 118] on link "COMBINED_REASSURING_3" at bounding box center [165, 113] width 137 height 26
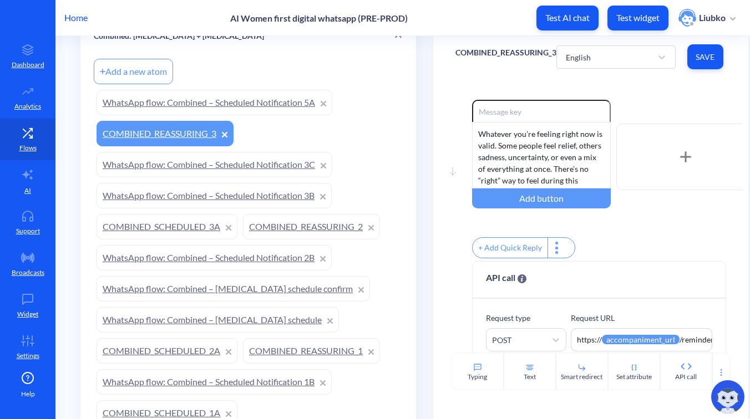
scroll to position [225, 0]
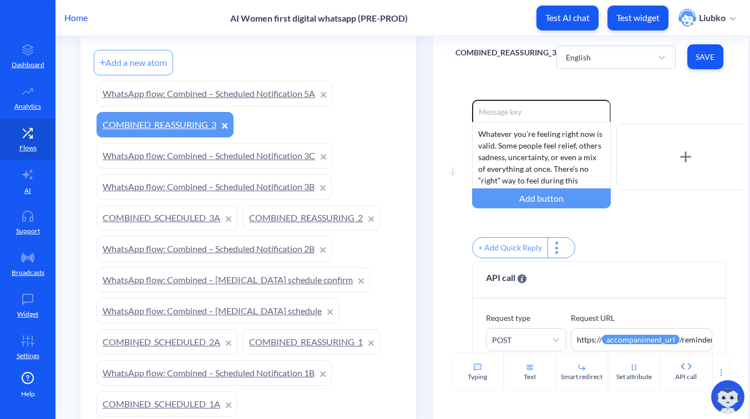
click at [255, 96] on link "WhatsApp flow: Combined – Scheduled Notification 5A" at bounding box center [215, 94] width 236 height 26
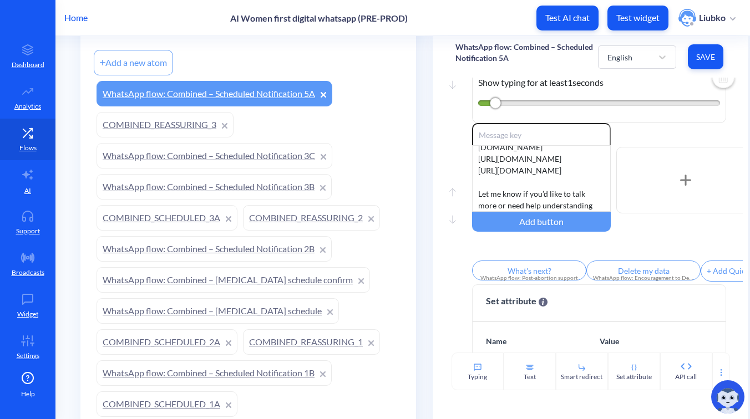
scroll to position [9, 0]
